Goal: Transaction & Acquisition: Book appointment/travel/reservation

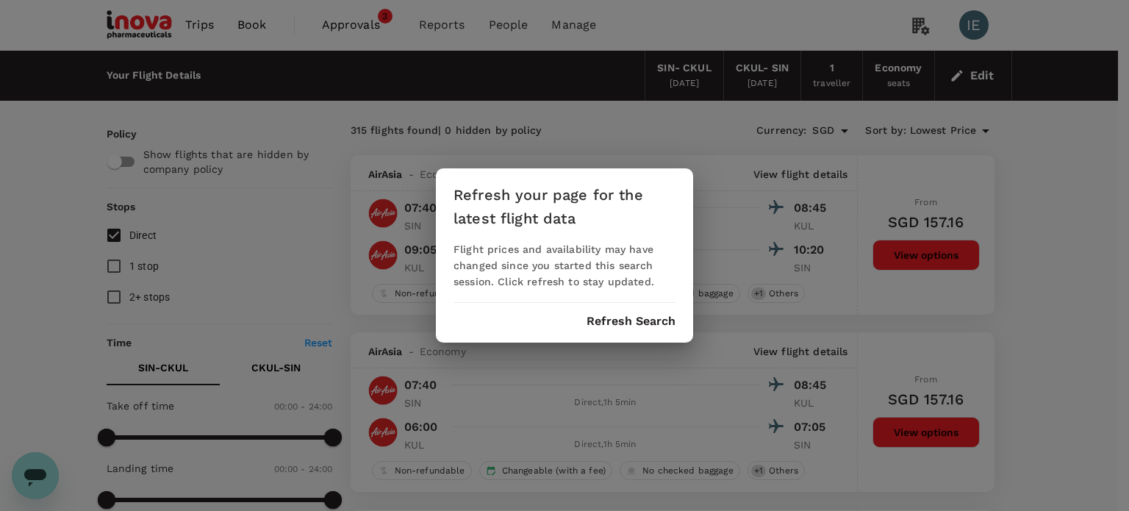
click at [627, 325] on button "Refresh Search" at bounding box center [630, 320] width 89 height 13
click at [602, 325] on button "Refresh Search" at bounding box center [630, 320] width 89 height 13
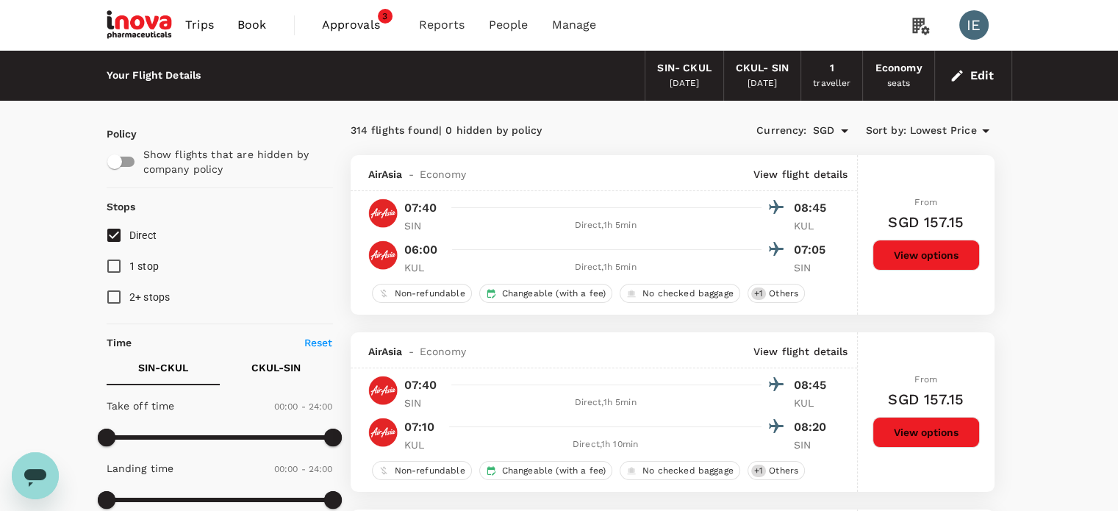
click at [974, 70] on button "Edit" at bounding box center [972, 76] width 53 height 24
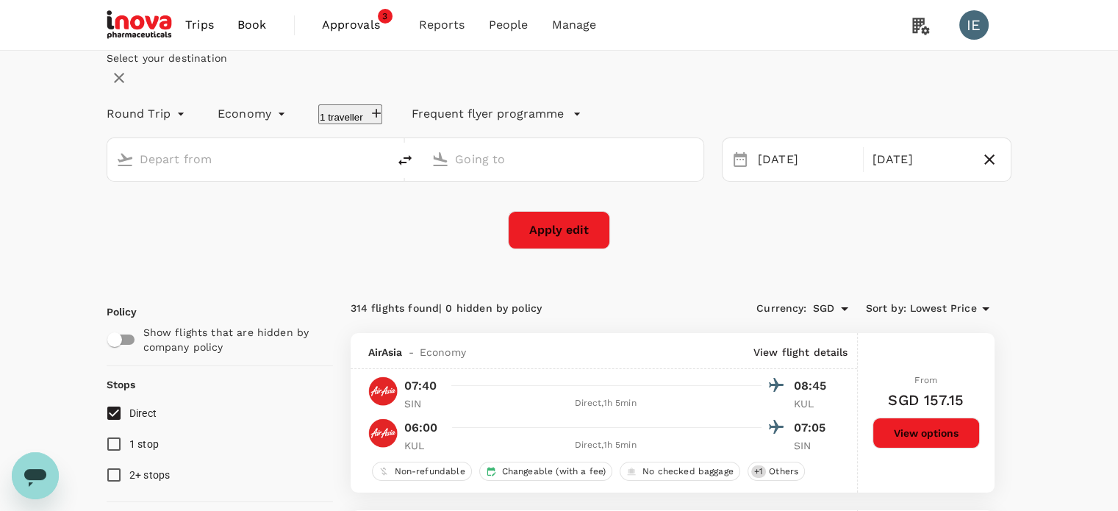
type input "Singapore Changi (SIN)"
type input "[GEOGRAPHIC_DATA], [GEOGRAPHIC_DATA] (any)"
click at [786, 174] on div "[DATE]" at bounding box center [806, 159] width 108 height 29
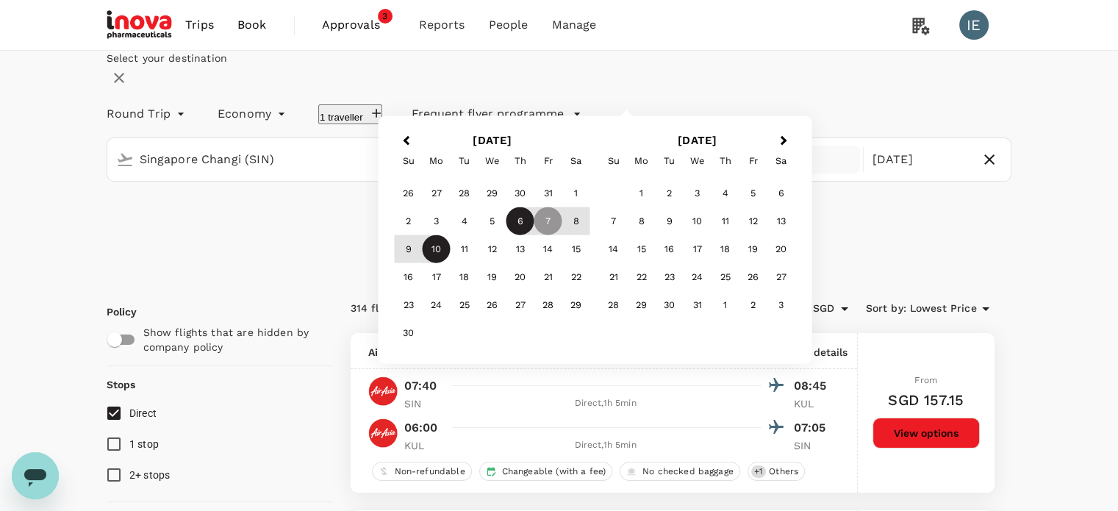
click at [534, 235] on div "6" at bounding box center [520, 221] width 28 height 28
click at [217, 249] on div "Select your destination Round Trip roundtrip Economy economy 1 traveller Freque…" at bounding box center [559, 150] width 905 height 198
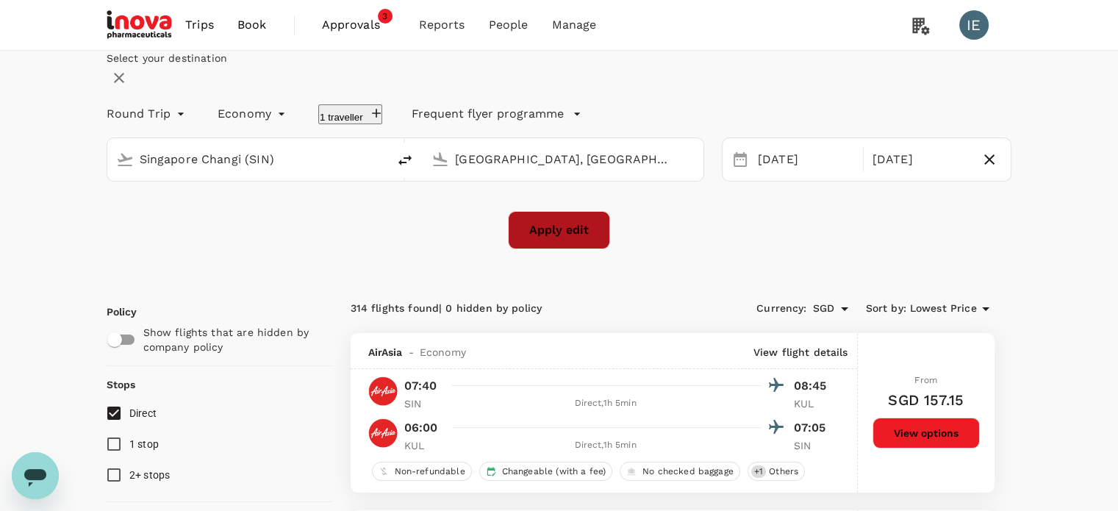
click at [532, 249] on button "Apply edit" at bounding box center [559, 230] width 102 height 38
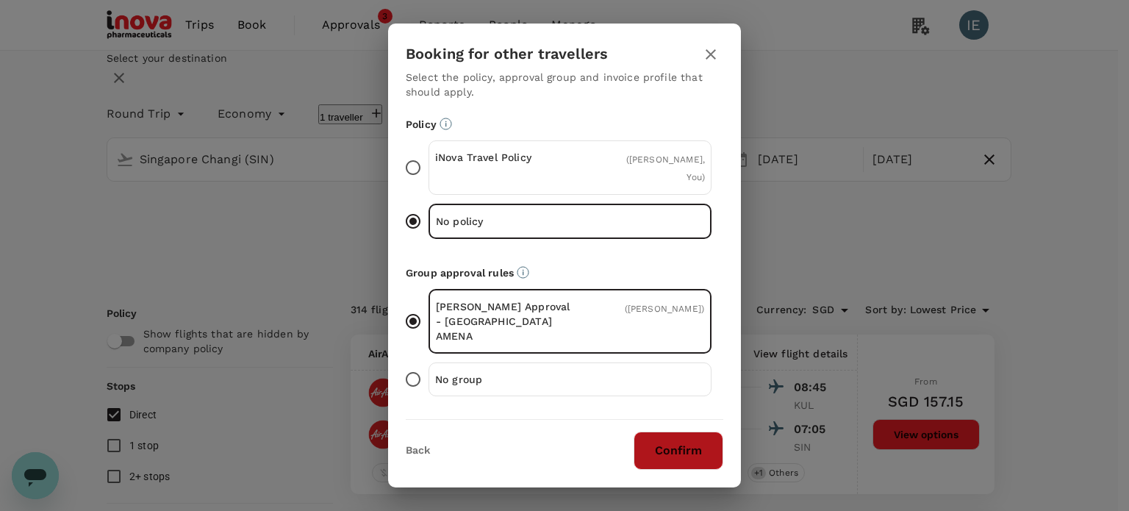
click at [680, 447] on button "Confirm" at bounding box center [678, 450] width 90 height 38
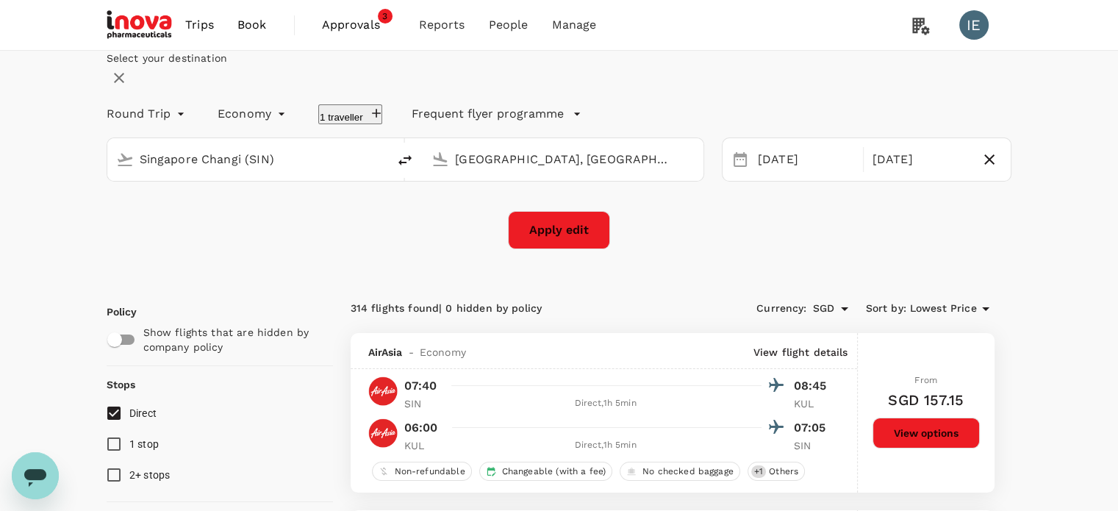
checkbox input "false"
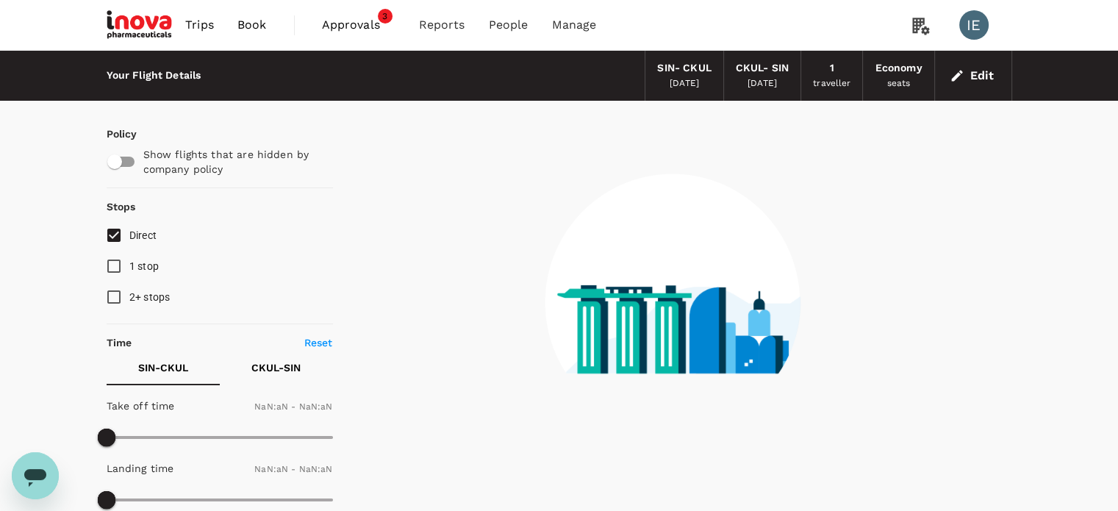
type input "1440"
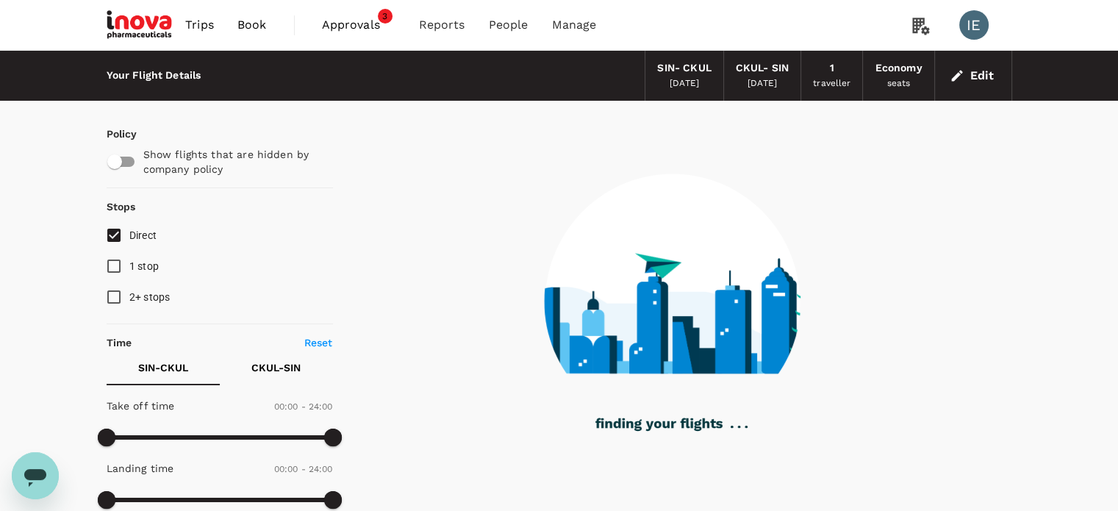
checkbox input "true"
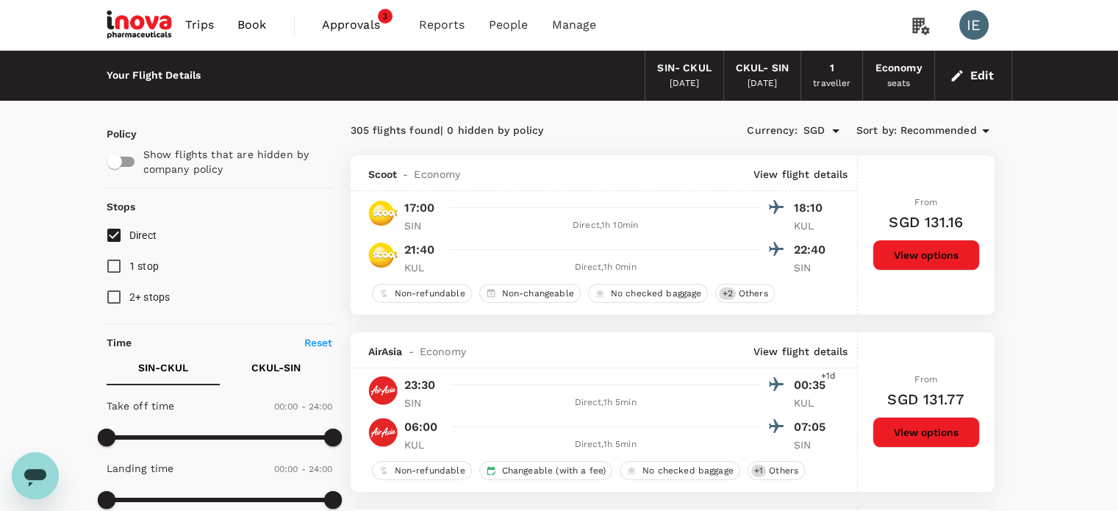
click at [910, 254] on button "View options" at bounding box center [925, 255] width 107 height 31
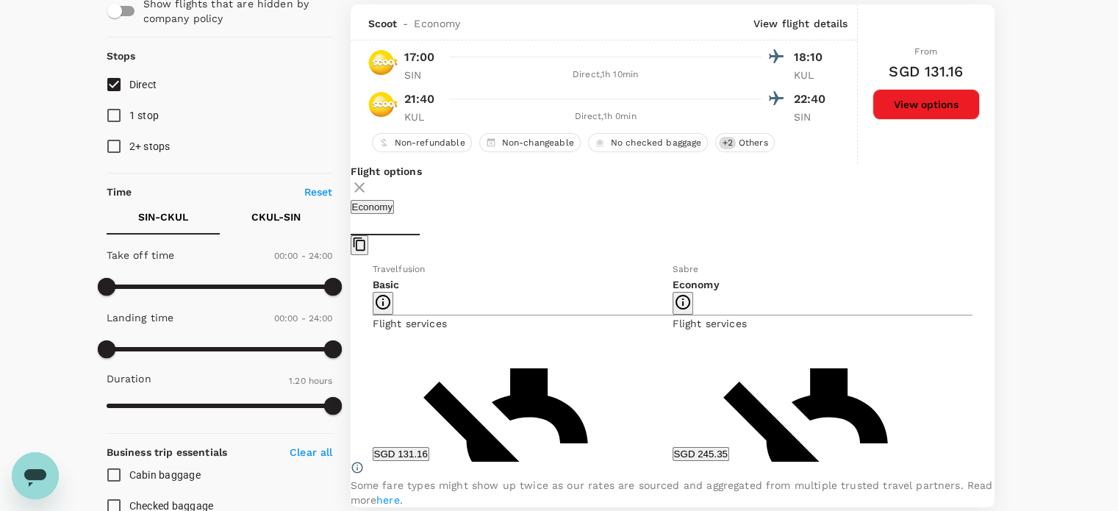
scroll to position [155, 0]
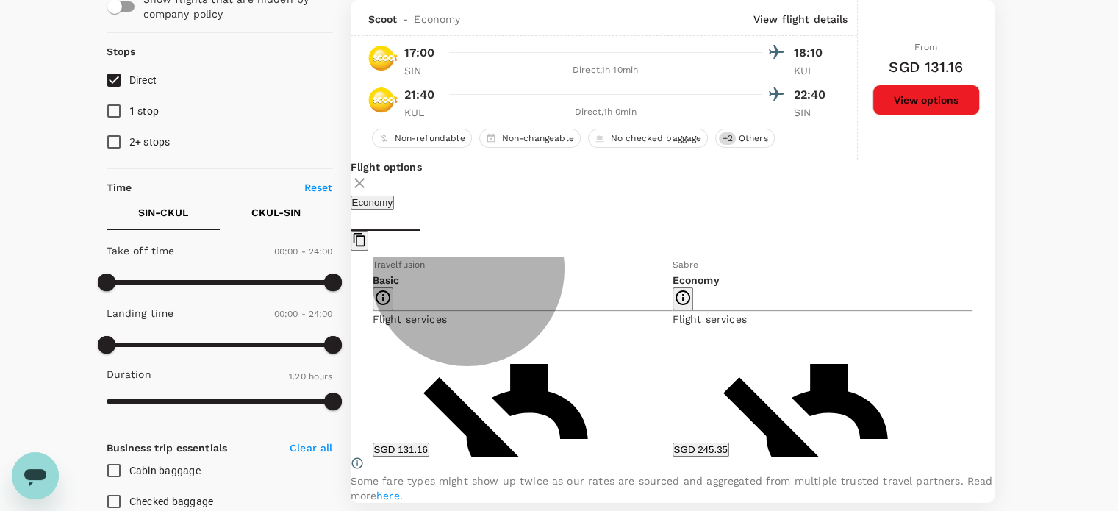
click at [429, 452] on button "SGD 131.16" at bounding box center [401, 449] width 57 height 14
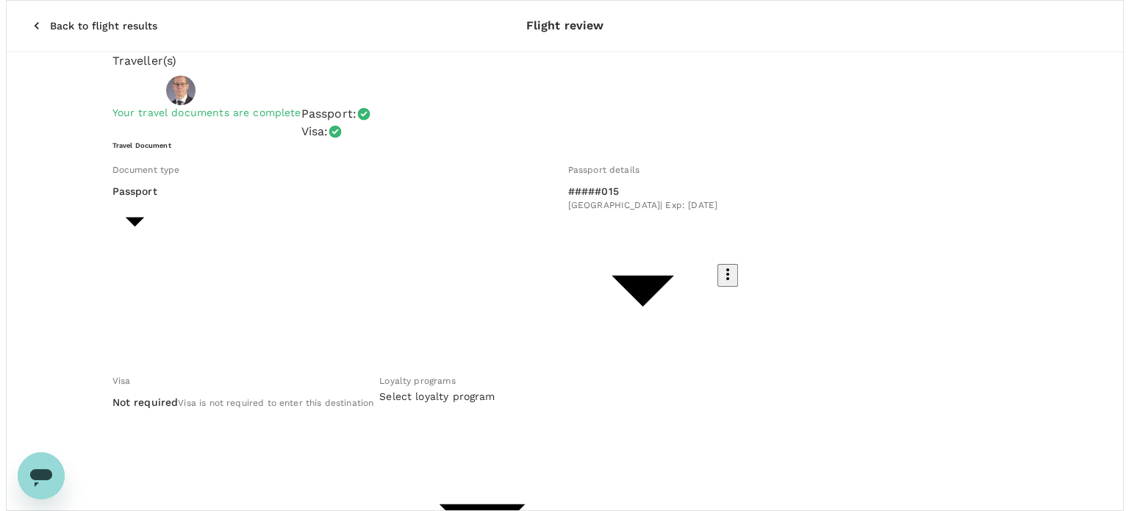
scroll to position [194, 0]
